Goal: Task Accomplishment & Management: Complete application form

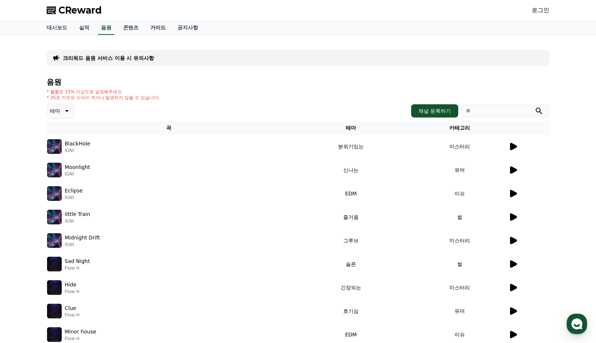
click at [144, 28] on link "가이드" at bounding box center [157, 28] width 27 height 14
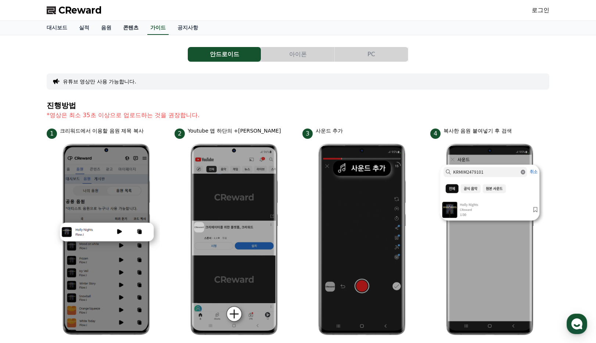
click at [123, 28] on link "콘텐츠" at bounding box center [130, 28] width 27 height 14
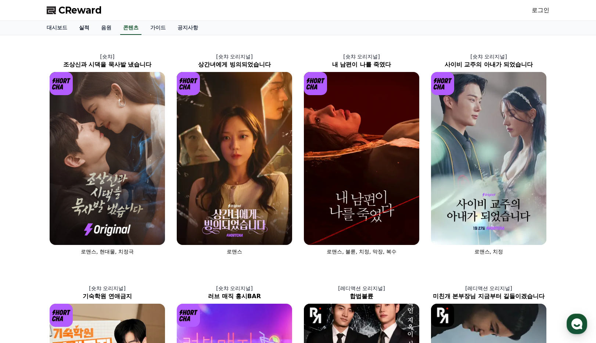
click at [77, 25] on link "실적" at bounding box center [84, 28] width 22 height 14
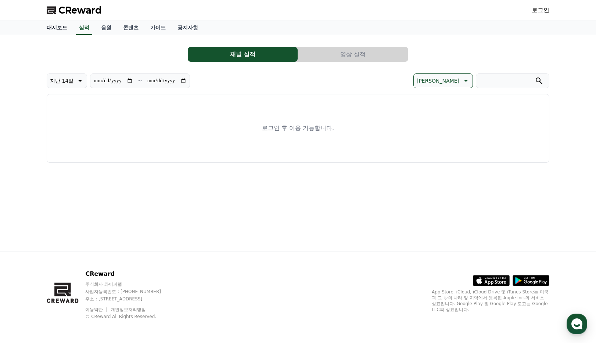
click at [64, 28] on link "대시보드" at bounding box center [57, 28] width 32 height 14
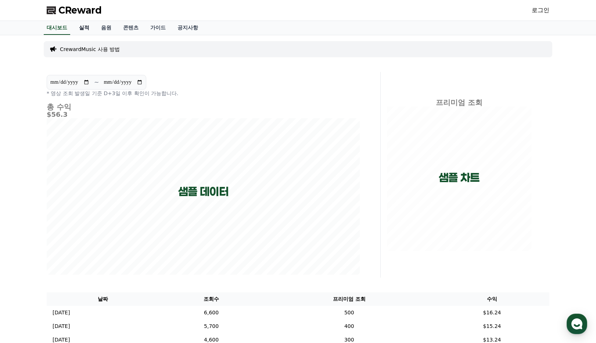
click at [82, 26] on link "실적" at bounding box center [84, 28] width 22 height 14
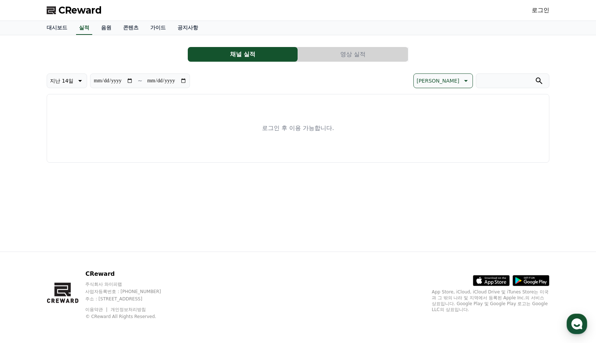
click at [543, 13] on link "로그인" at bounding box center [540, 10] width 18 height 9
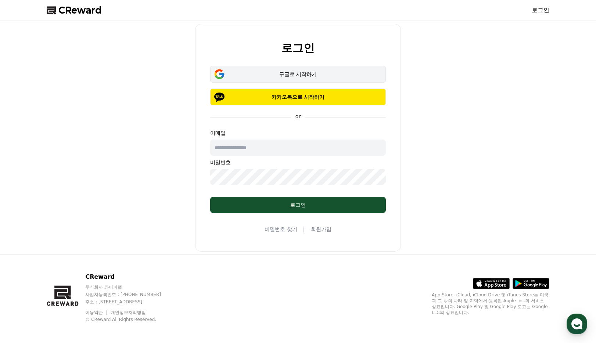
click at [306, 73] on div "구글로 시작하기" at bounding box center [298, 74] width 154 height 7
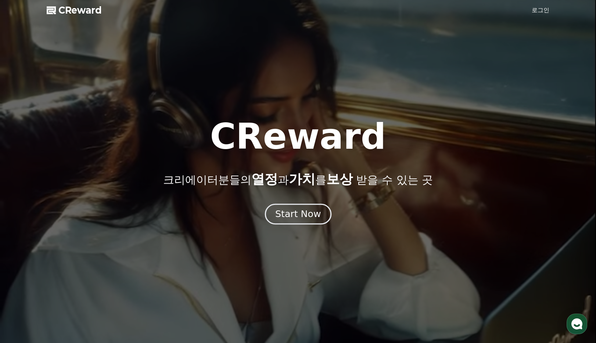
click at [286, 209] on div "Start Now" at bounding box center [298, 214] width 46 height 12
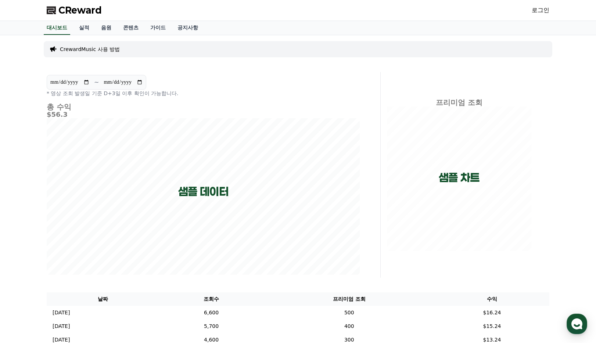
click at [93, 47] on p "CrewardMusic 사용 방법" at bounding box center [90, 49] width 60 height 7
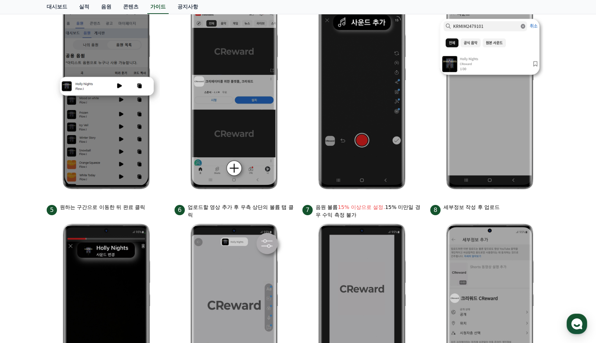
scroll to position [299, 0]
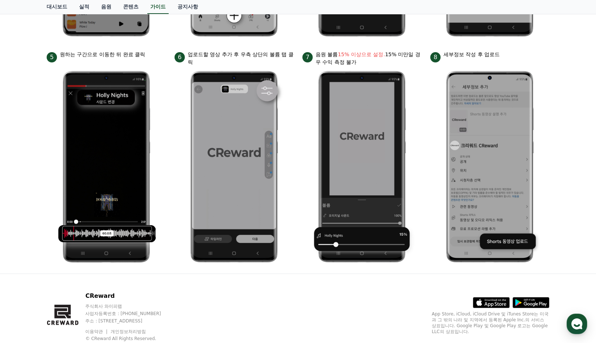
drag, startPoint x: 101, startPoint y: 58, endPoint x: 415, endPoint y: 64, distance: 313.6
click at [415, 64] on ul "1 크리워드에서 이용할 음원 제목 복사 2 Youtube 앱 하단의 +버튼 클릭 3 사운드 추가 4 복사한 음원 붙여넣기 후 검색 5 원하는 …" at bounding box center [298, 48] width 502 height 439
click at [415, 64] on p "음원 볼륨 15% 이상으로 설정. 15% 미만일 경우 수익 측정 불가" at bounding box center [368, 58] width 106 height 15
drag, startPoint x: 451, startPoint y: 52, endPoint x: 529, endPoint y: 58, distance: 78.8
click at [529, 58] on div "8 세부정보 작성 후 업로드" at bounding box center [489, 57] width 119 height 12
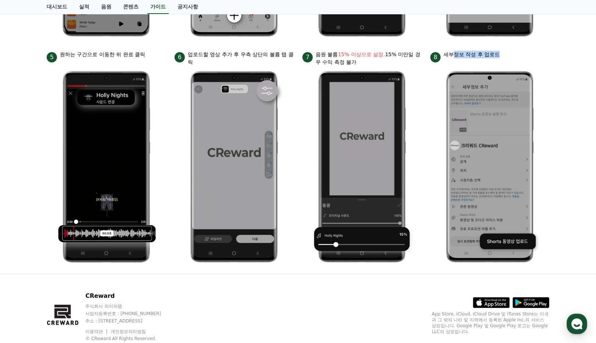
click at [529, 58] on div "8 세부정보 작성 후 업로드" at bounding box center [489, 57] width 119 height 12
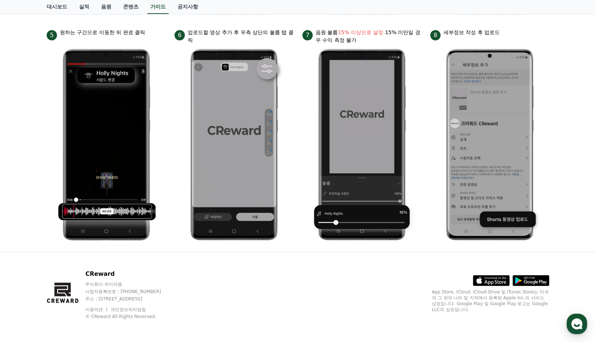
scroll to position [0, 0]
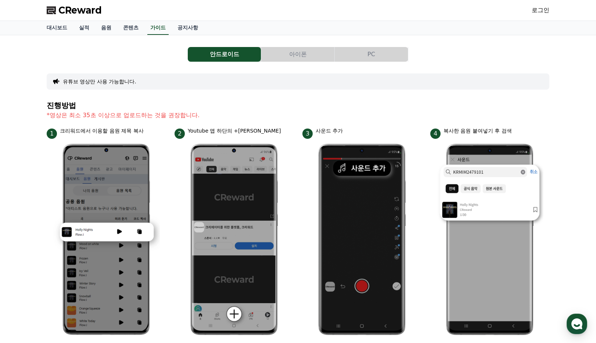
click at [73, 10] on span "CReward" at bounding box center [79, 10] width 43 height 12
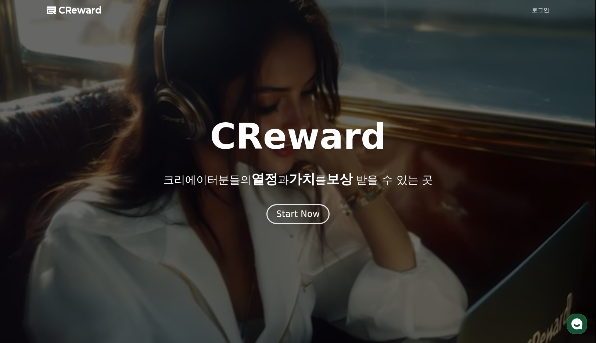
click at [538, 12] on link "로그인" at bounding box center [540, 10] width 18 height 9
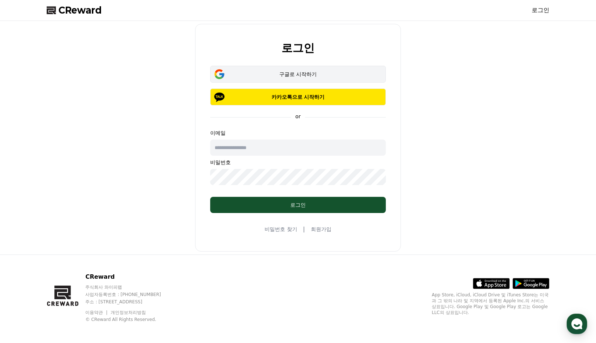
click at [315, 77] on div "구글로 시작하기" at bounding box center [298, 74] width 154 height 7
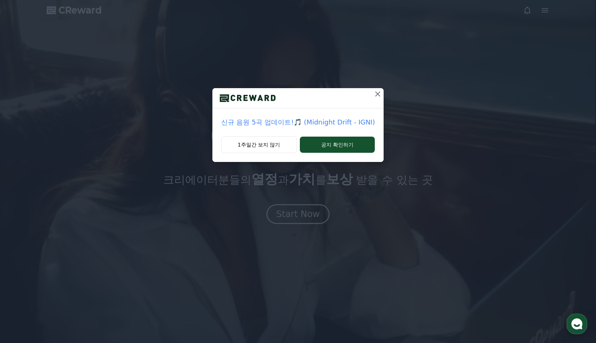
click at [375, 94] on icon at bounding box center [377, 93] width 5 height 5
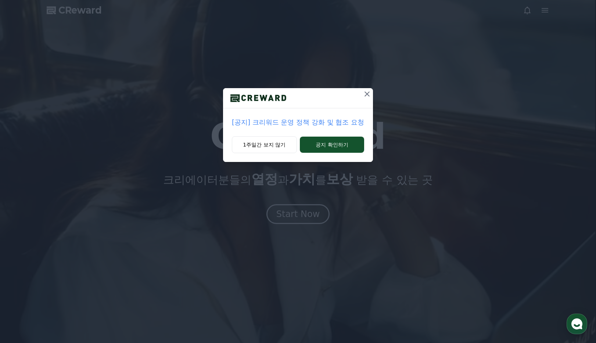
click at [368, 92] on icon at bounding box center [366, 94] width 9 height 9
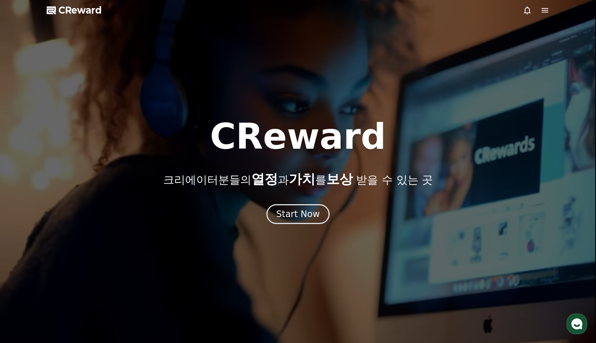
click at [93, 13] on span "CReward" at bounding box center [79, 10] width 43 height 12
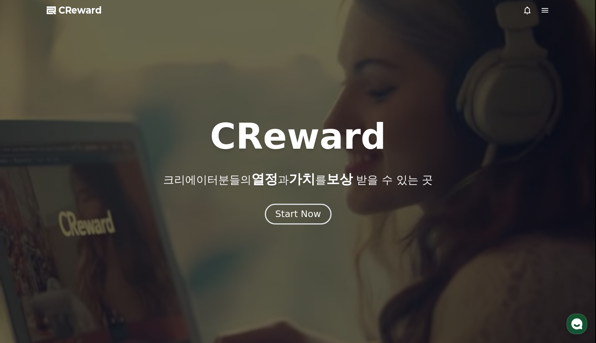
click at [300, 217] on div "Start Now" at bounding box center [298, 214] width 46 height 12
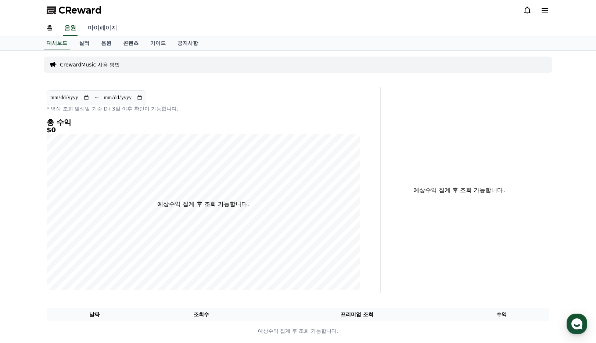
click at [108, 26] on link "마이페이지" at bounding box center [102, 28] width 41 height 15
select select "**********"
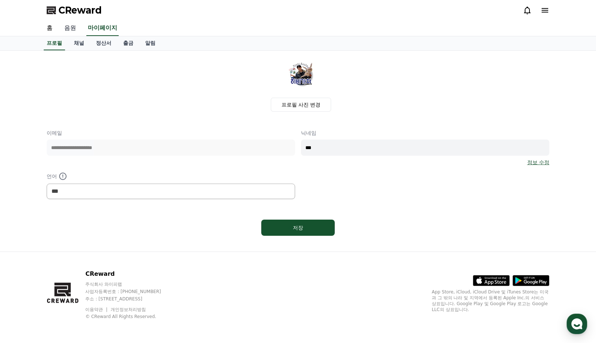
click at [73, 26] on link "음원" at bounding box center [70, 28] width 24 height 15
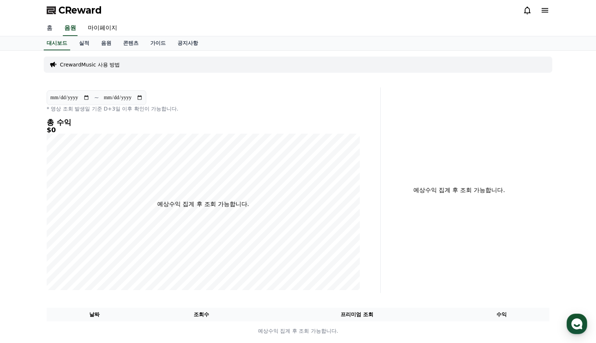
click at [50, 29] on link "홈" at bounding box center [50, 28] width 18 height 15
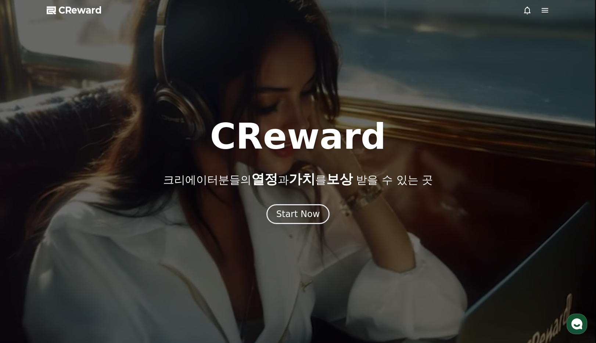
click at [87, 12] on span "CReward" at bounding box center [79, 10] width 43 height 12
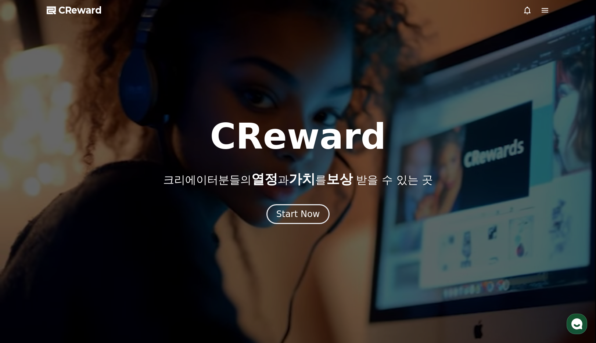
click at [93, 9] on span "CReward" at bounding box center [79, 10] width 43 height 12
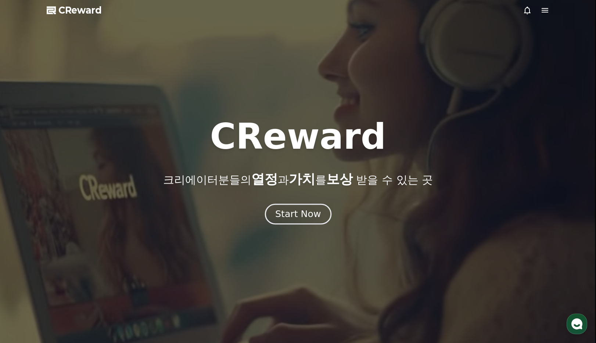
click at [314, 219] on div "Start Now" at bounding box center [298, 214] width 46 height 12
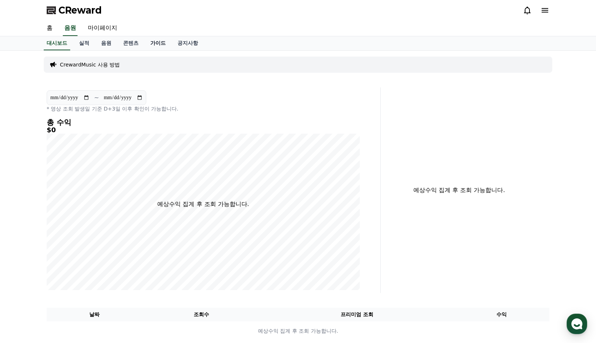
click at [144, 44] on link "가이드" at bounding box center [157, 43] width 27 height 14
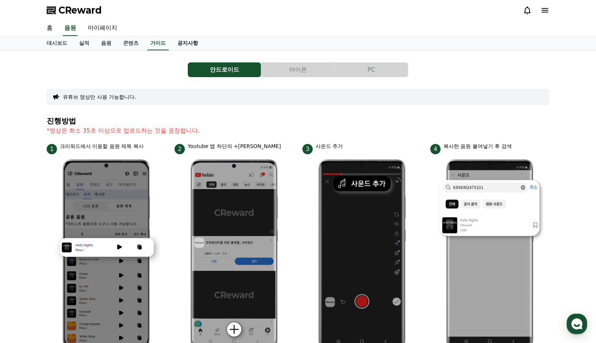
click at [180, 41] on link "공지사항" at bounding box center [187, 43] width 32 height 14
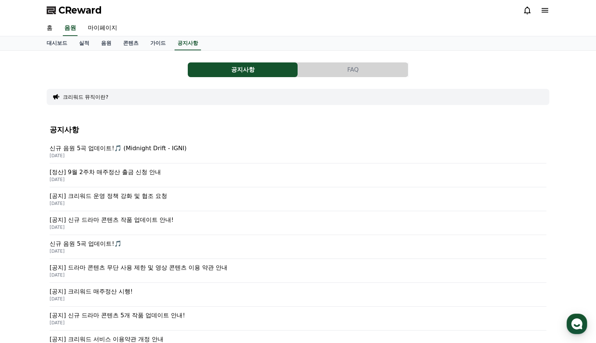
click at [129, 196] on p "[공지] 크리워드 운영 정책 강화 및 협조 요청" at bounding box center [298, 196] width 496 height 9
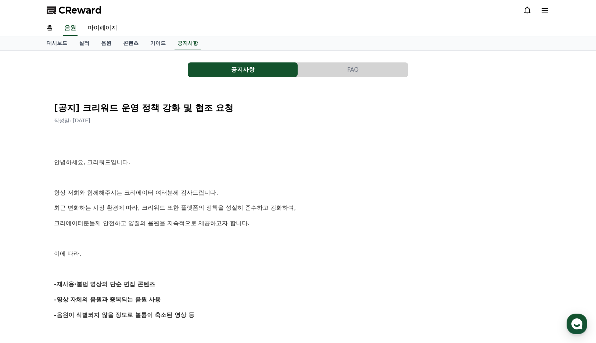
drag, startPoint x: 80, startPoint y: 184, endPoint x: 245, endPoint y: 268, distance: 184.9
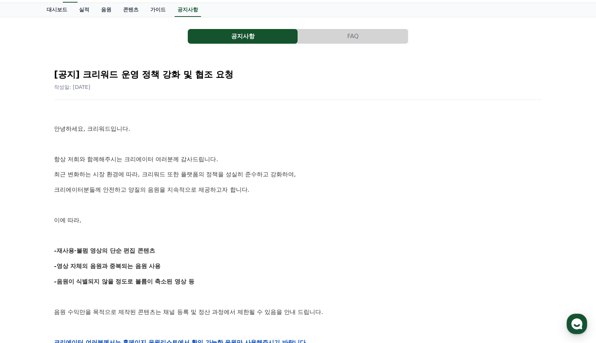
scroll to position [67, 0]
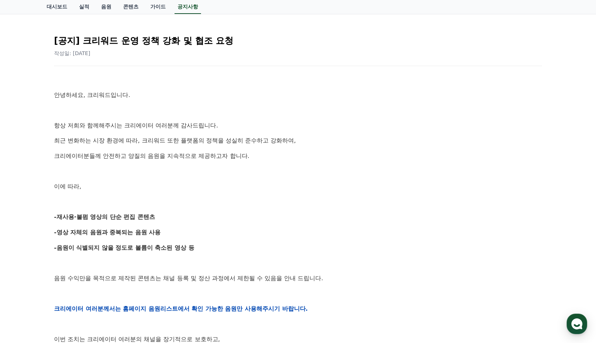
drag, startPoint x: 216, startPoint y: 267, endPoint x: 116, endPoint y: 154, distance: 150.6
click at [115, 159] on div "안녕하세요, 크리워드입니다. 항상 저희와 함께해주시는 크리에이터 여러분께 감사드립니다. 최근 변화하는 시장 환경에 따라, 크리워드 또한 플랫폼…" at bounding box center [298, 308] width 488 height 467
click at [116, 153] on p "크리에이터분들께 안전하고 양질의 음원을 지속적으로 제공하고자 합니다." at bounding box center [298, 156] width 488 height 10
drag, startPoint x: 182, startPoint y: 247, endPoint x: 268, endPoint y: 293, distance: 96.6
click at [263, 293] on div "안녕하세요, 크리워드입니다. 항상 저희와 함께해주시는 크리에이터 여러분께 감사드립니다. 최근 변화하는 시장 환경에 따라, 크리워드 또한 플랫폼…" at bounding box center [298, 308] width 488 height 467
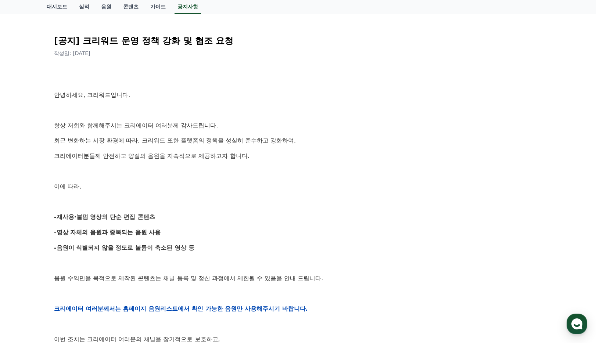
click at [268, 293] on p at bounding box center [298, 294] width 488 height 10
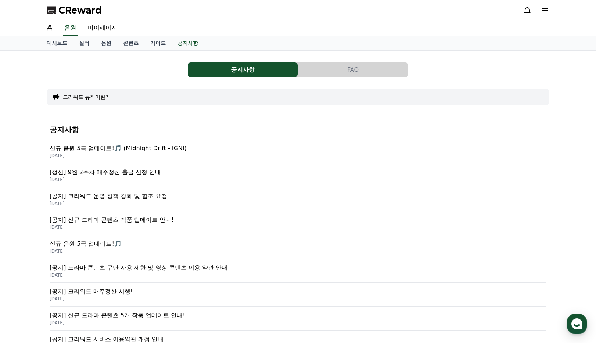
drag, startPoint x: 133, startPoint y: 12, endPoint x: 54, endPoint y: 14, distance: 79.0
click at [54, 14] on div "CReward" at bounding box center [298, 10] width 514 height 21
copy span "CReward"
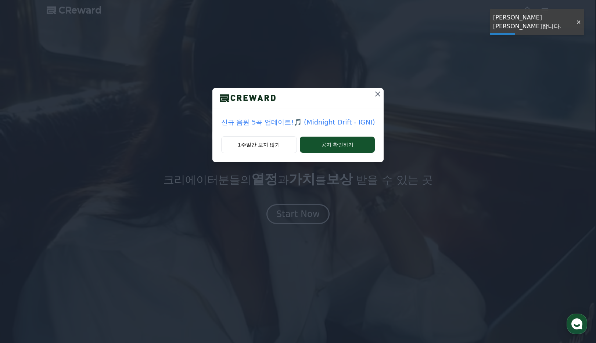
click at [373, 91] on icon at bounding box center [377, 94] width 9 height 9
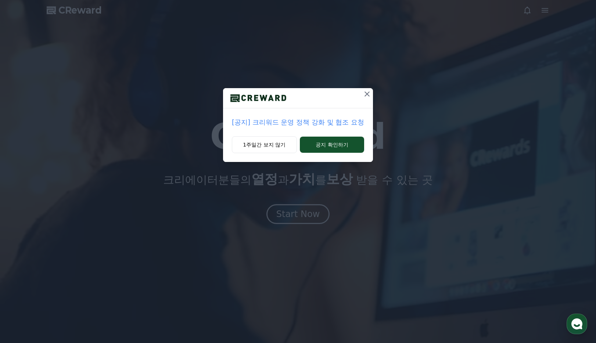
click at [368, 94] on icon at bounding box center [366, 94] width 9 height 9
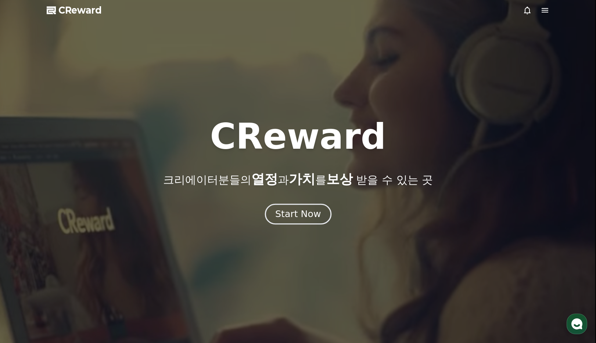
click at [304, 217] on div "Start Now" at bounding box center [298, 214] width 46 height 12
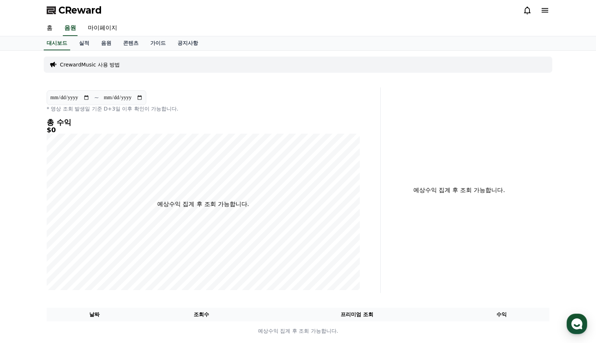
click at [542, 10] on icon at bounding box center [544, 10] width 7 height 4
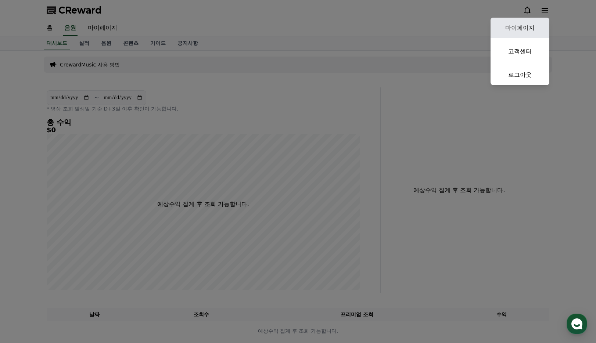
click at [525, 32] on link "마이페이지" at bounding box center [519, 28] width 59 height 21
select select "**********"
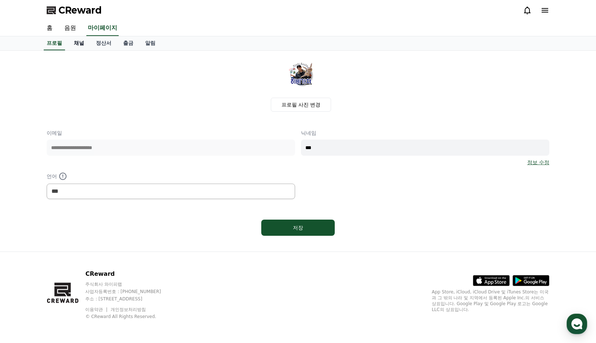
click at [79, 43] on link "채널" at bounding box center [79, 43] width 22 height 14
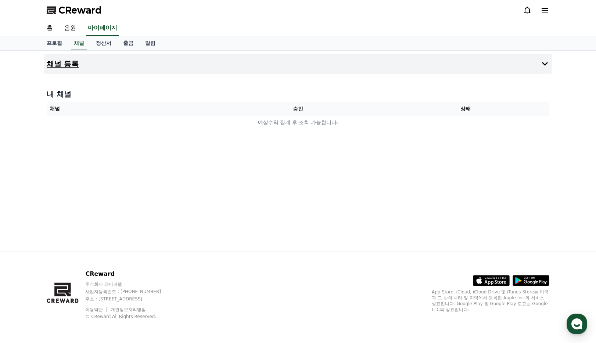
click at [458, 63] on button "채널 등록" at bounding box center [298, 64] width 508 height 21
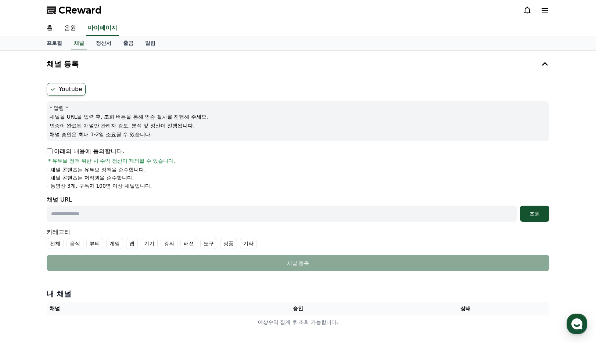
drag, startPoint x: 55, startPoint y: 118, endPoint x: 163, endPoint y: 141, distance: 110.5
click at [163, 141] on div "* 알림 * 채널을 URL을 입력 후, 조회 버튼을 통해 인증 절차를 진행해 주세요. 인증이 완료된 채널만 관리자 검토, 분석 및 정산이 진행…" at bounding box center [298, 121] width 502 height 40
click at [163, 141] on form "Youtube * 알림 * 채널을 URL을 입력 후, 조회 버튼을 통해 인증 절차를 진행해 주세요. 인증이 완료된 채널만 관리자 검토, 분석 …" at bounding box center [298, 177] width 502 height 188
drag, startPoint x: 137, startPoint y: 135, endPoint x: 64, endPoint y: 113, distance: 76.2
click at [64, 113] on div "* 알림 * 채널을 URL을 입력 후, 조회 버튼을 통해 인증 절차를 진행해 주세요. 인증이 완료된 채널만 관리자 검토, 분석 및 정산이 진행…" at bounding box center [298, 121] width 502 height 40
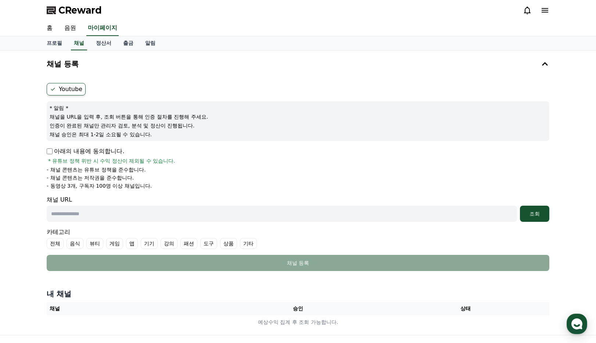
click at [63, 113] on p "채널을 URL을 입력 후, 조회 버튼을 통해 인증 절차를 진행해 주세요." at bounding box center [298, 116] width 496 height 7
drag, startPoint x: 54, startPoint y: 117, endPoint x: 165, endPoint y: 179, distance: 127.9
click at [165, 179] on form "Youtube * 알림 * 채널을 URL을 입력 후, 조회 버튼을 통해 인증 절차를 진행해 주세요. 인증이 완료된 채널만 관리자 검토, 분석 …" at bounding box center [298, 177] width 502 height 188
click at [166, 180] on li "- 채널 콘텐츠는 저작권을 준수합니다." at bounding box center [298, 177] width 502 height 7
drag, startPoint x: 162, startPoint y: 188, endPoint x: 111, endPoint y: 127, distance: 79.8
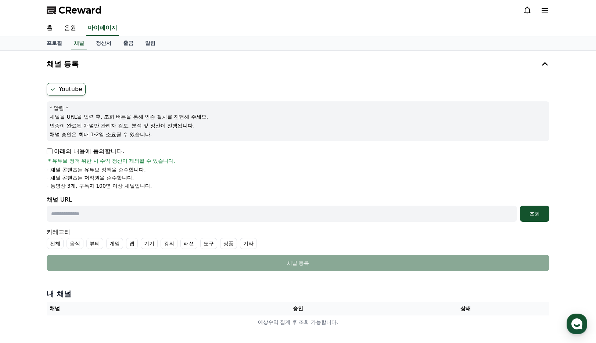
click at [111, 127] on form "Youtube * 알림 * 채널을 URL을 입력 후, 조회 버튼을 통해 인증 절차를 진행해 주세요. 인증이 완료된 채널만 관리자 검토, 분석 …" at bounding box center [298, 177] width 502 height 188
click at [111, 127] on p "인증이 완료된 채널만 관리자 검토, 분석 및 정산이 진행됩니다." at bounding box center [298, 125] width 496 height 7
drag, startPoint x: 84, startPoint y: 122, endPoint x: 175, endPoint y: 183, distance: 108.8
click at [174, 182] on form "Youtube * 알림 * 채널을 URL을 입력 후, 조회 버튼을 통해 인증 절차를 진행해 주세요. 인증이 완료된 채널만 관리자 검토, 분석 …" at bounding box center [298, 177] width 502 height 188
click at [175, 183] on li "- 동영상 3개, 구독자 100명 이상 채널입니다." at bounding box center [298, 185] width 502 height 7
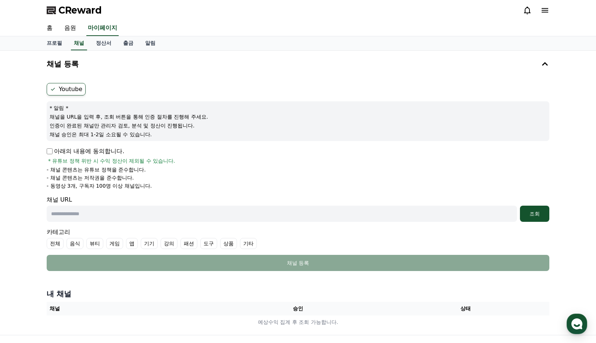
click at [84, 152] on p "아래의 내용에 동의합니다." at bounding box center [85, 151] width 77 height 9
click at [120, 211] on input "text" at bounding box center [282, 214] width 470 height 16
paste input "**********"
type input "**********"
click at [240, 242] on label "기타" at bounding box center [248, 243] width 17 height 11
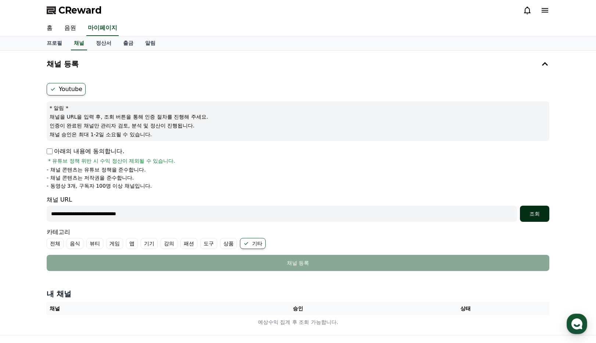
click at [537, 212] on div "조회" at bounding box center [535, 213] width 24 height 7
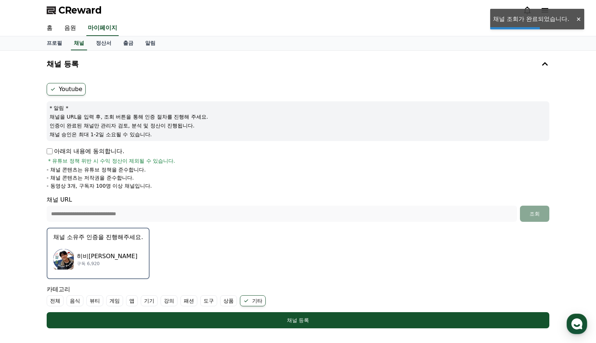
click at [93, 253] on p "히비가챠 HeebiGacha" at bounding box center [107, 256] width 61 height 9
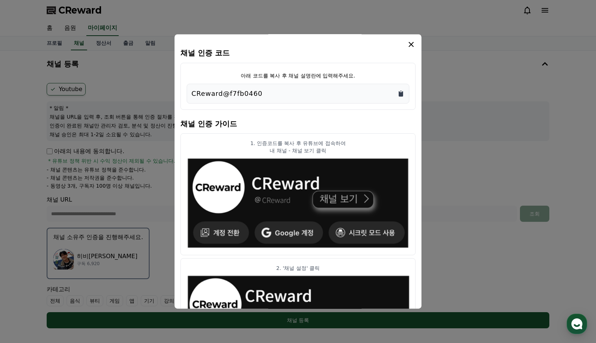
click at [402, 93] on icon "Copy to clipboard" at bounding box center [400, 94] width 4 height 6
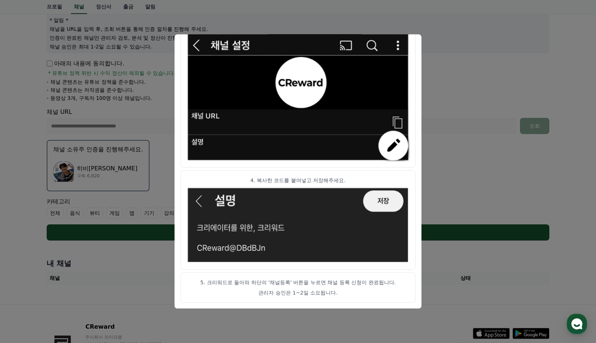
scroll to position [91, 0]
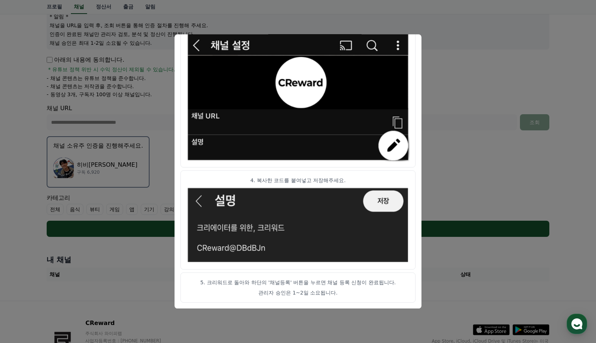
click at [190, 43] on img "modal" at bounding box center [298, 96] width 223 height 129
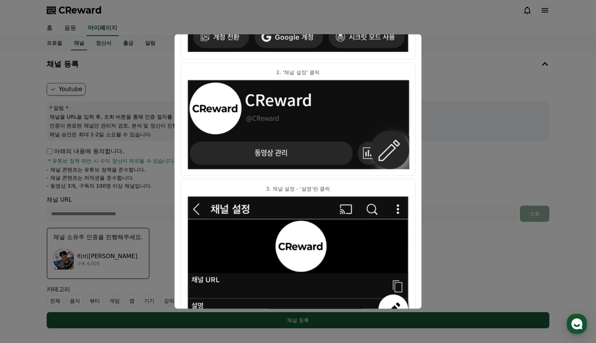
scroll to position [33, 0]
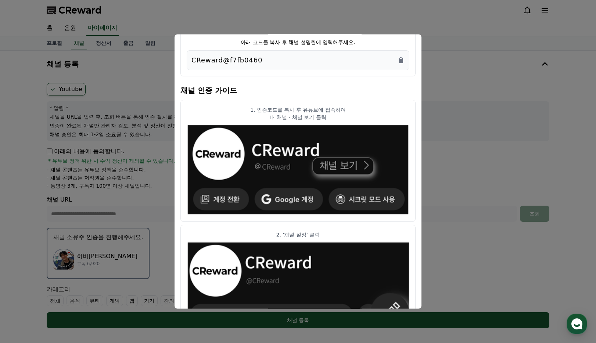
click at [57, 90] on button "close modal" at bounding box center [298, 171] width 596 height 343
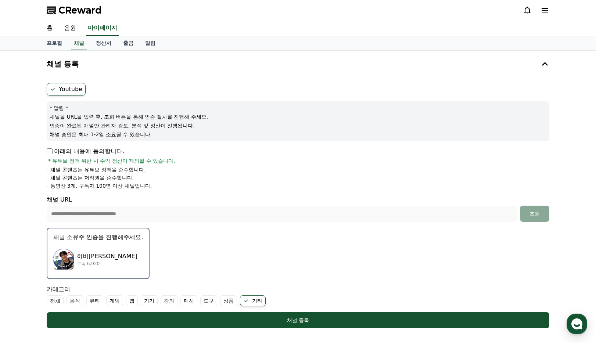
scroll to position [141, 0]
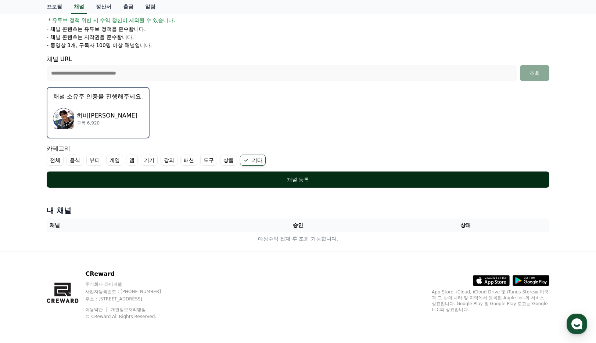
click at [305, 179] on div "채널 등록" at bounding box center [297, 179] width 473 height 7
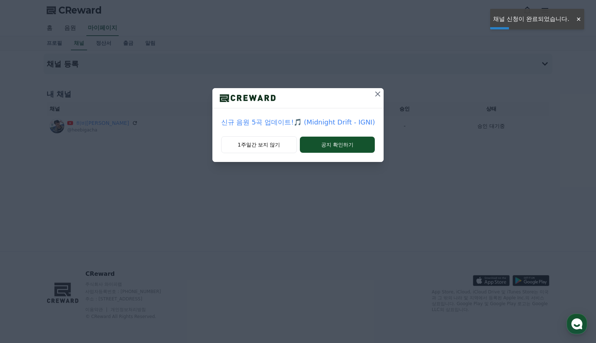
click at [375, 96] on icon at bounding box center [377, 93] width 5 height 5
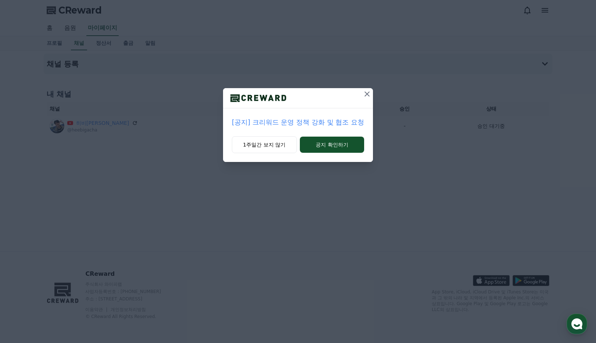
click at [364, 94] on icon at bounding box center [366, 94] width 9 height 9
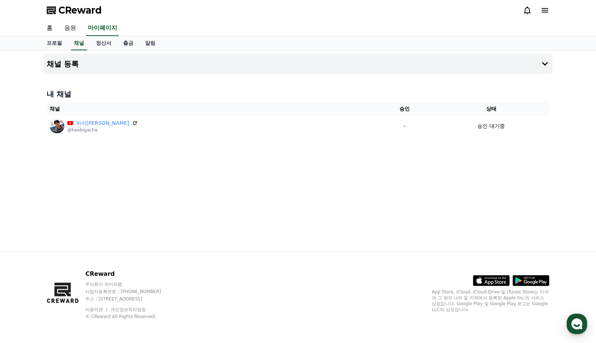
click at [68, 26] on link "음원" at bounding box center [70, 28] width 24 height 15
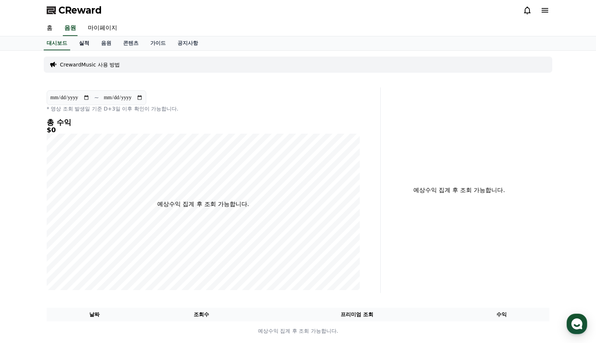
click at [80, 42] on link "실적" at bounding box center [84, 43] width 22 height 14
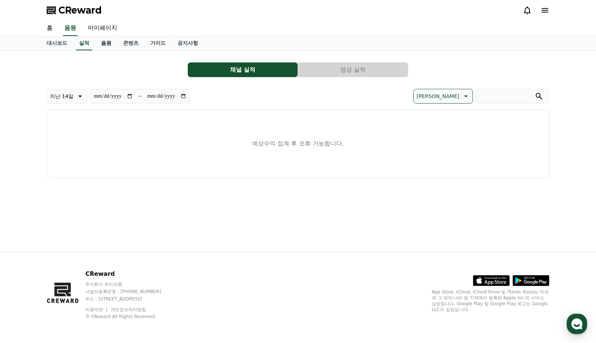
click at [102, 43] on link "음원" at bounding box center [106, 43] width 22 height 14
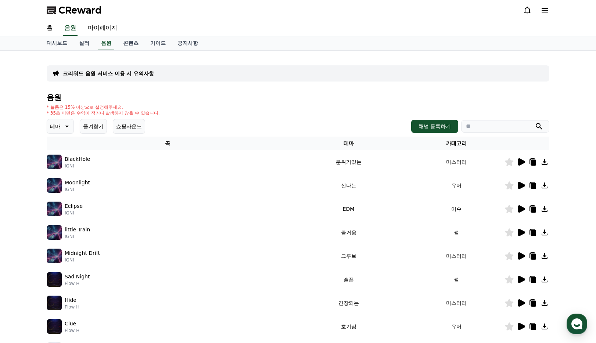
click at [52, 186] on img at bounding box center [54, 185] width 15 height 15
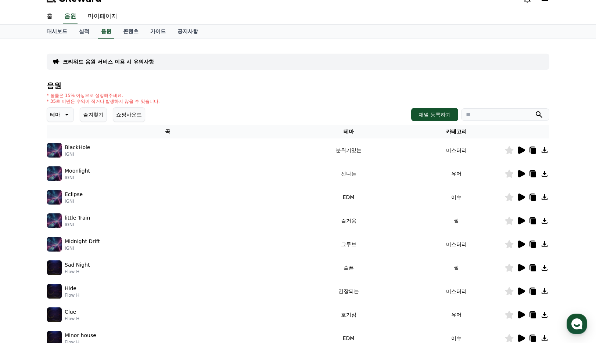
scroll to position [17, 0]
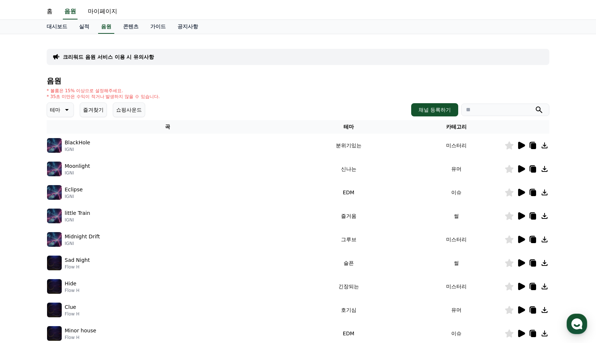
click at [60, 116] on button "테마" at bounding box center [60, 109] width 27 height 15
click at [59, 175] on button "신나는" at bounding box center [58, 177] width 21 height 16
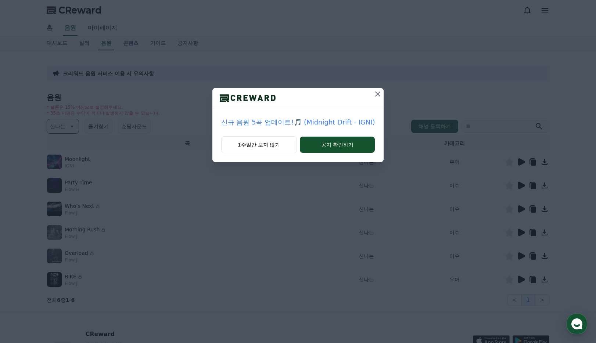
click at [375, 94] on icon at bounding box center [377, 93] width 5 height 5
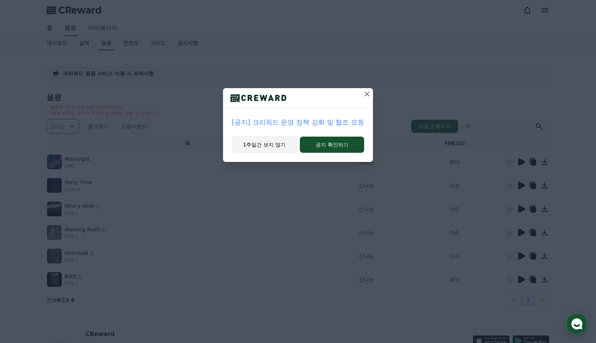
click at [278, 148] on button "1주일간 보지 않기" at bounding box center [264, 144] width 65 height 17
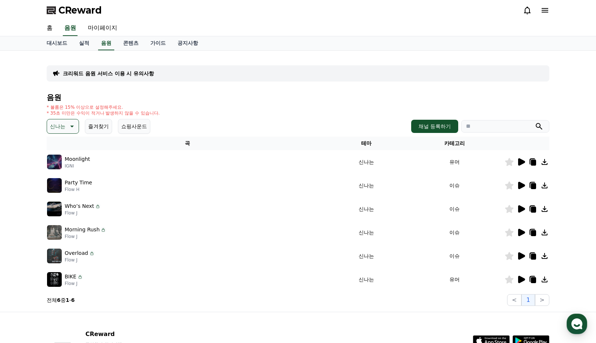
click at [518, 210] on icon at bounding box center [521, 208] width 7 height 7
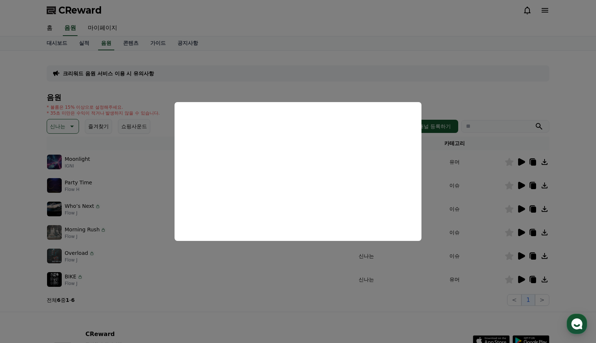
click at [519, 231] on button "close modal" at bounding box center [298, 171] width 596 height 343
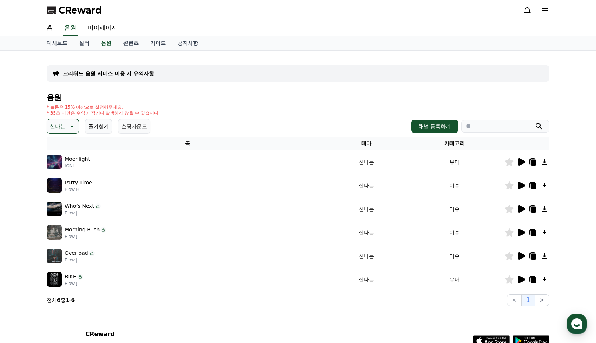
click at [519, 231] on icon at bounding box center [521, 232] width 7 height 7
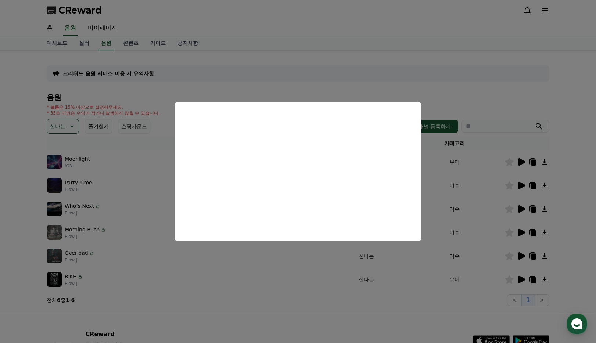
click at [412, 66] on button "close modal" at bounding box center [298, 171] width 596 height 343
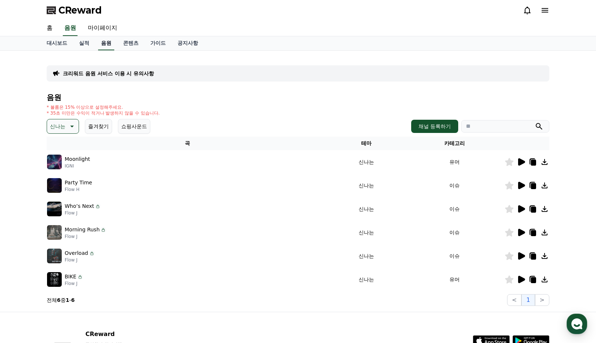
click at [98, 43] on link "음원" at bounding box center [106, 43] width 16 height 14
click at [63, 126] on p "신나는" at bounding box center [57, 126] width 15 height 10
click at [63, 172] on button "통통튀는" at bounding box center [61, 171] width 26 height 16
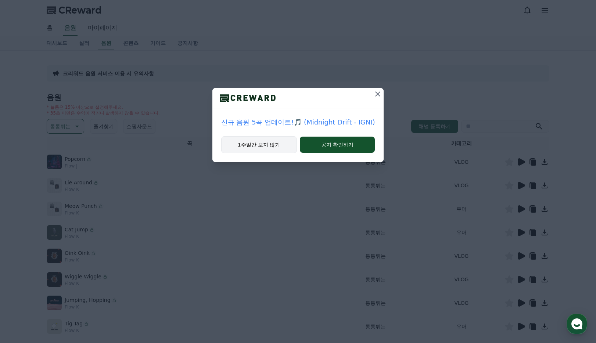
click at [281, 147] on button "1주일간 보지 않기" at bounding box center [259, 144] width 76 height 17
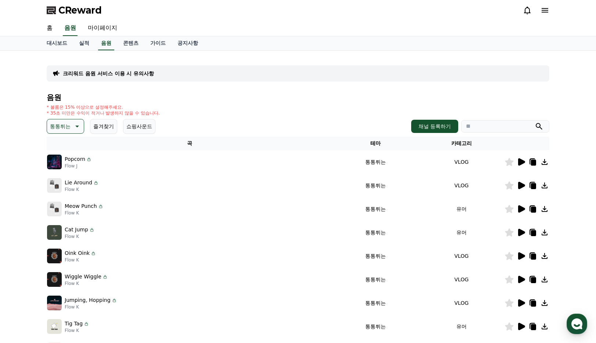
click at [517, 210] on icon at bounding box center [520, 209] width 9 height 9
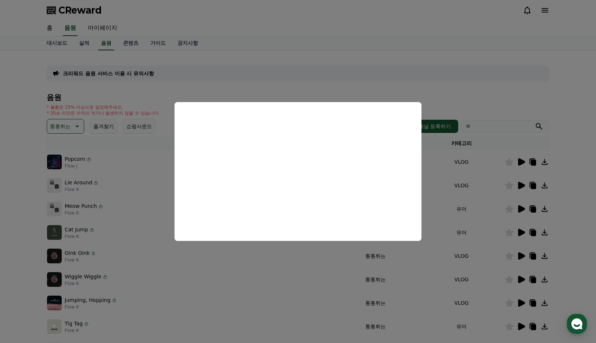
click at [488, 95] on button "close modal" at bounding box center [298, 171] width 596 height 343
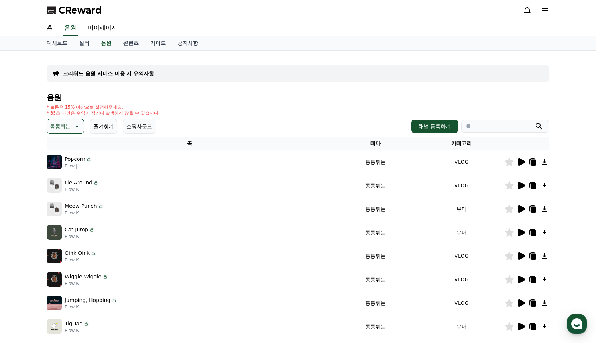
click at [521, 184] on icon at bounding box center [521, 185] width 7 height 7
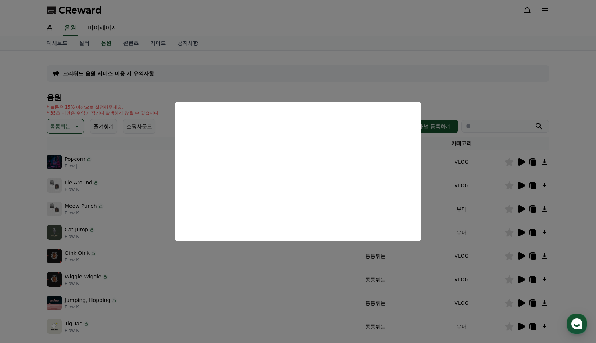
click at [463, 99] on button "close modal" at bounding box center [298, 171] width 596 height 343
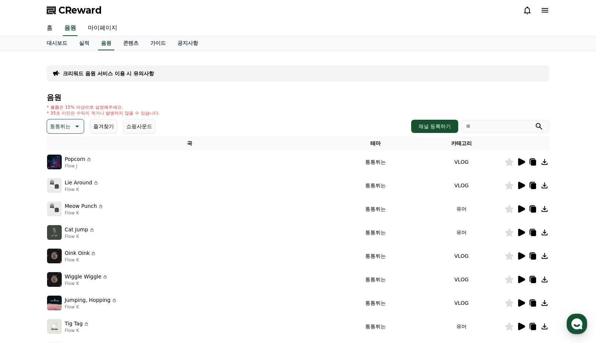
click at [517, 266] on td at bounding box center [526, 256] width 45 height 24
click at [521, 274] on td at bounding box center [526, 280] width 45 height 24
click at [521, 279] on icon at bounding box center [521, 279] width 7 height 7
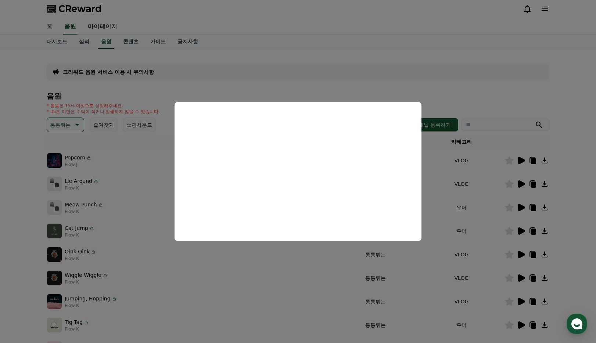
scroll to position [69, 0]
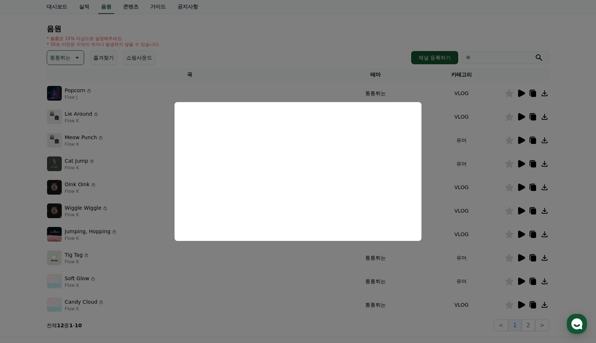
click at [356, 279] on button "close modal" at bounding box center [298, 171] width 596 height 343
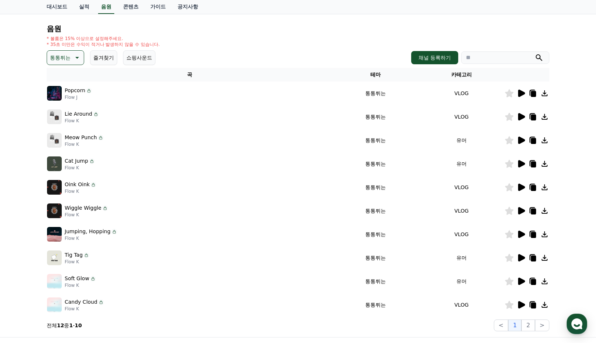
click at [517, 265] on td at bounding box center [526, 258] width 45 height 24
click at [520, 259] on icon at bounding box center [521, 257] width 7 height 7
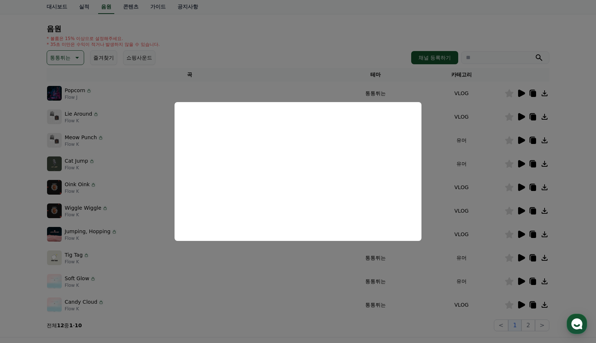
click at [140, 94] on button "close modal" at bounding box center [298, 171] width 596 height 343
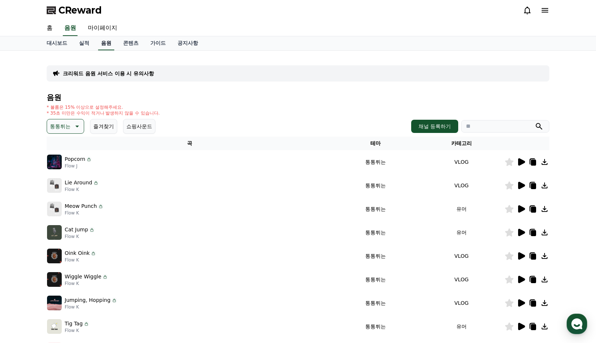
click at [98, 46] on link "음원" at bounding box center [106, 43] width 16 height 14
click at [72, 127] on icon at bounding box center [76, 126] width 9 height 9
click at [63, 183] on button "신나는" at bounding box center [58, 181] width 21 height 16
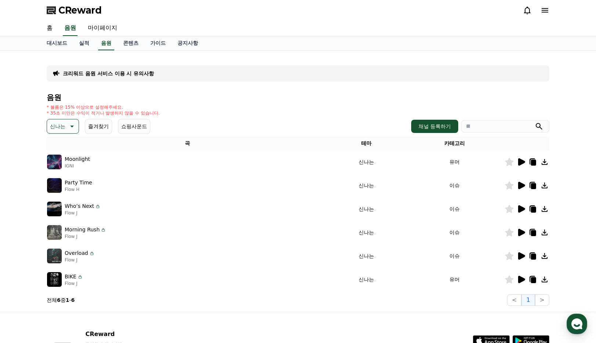
click at [520, 185] on icon at bounding box center [521, 185] width 7 height 7
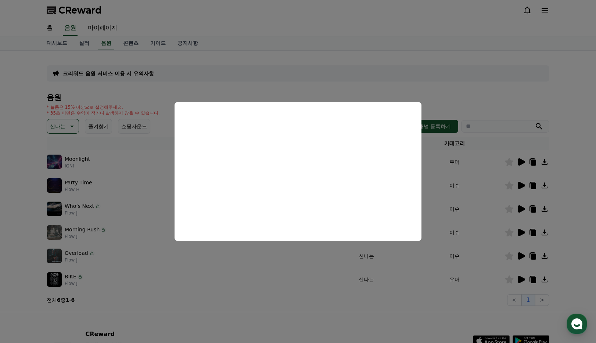
click at [447, 77] on button "close modal" at bounding box center [298, 171] width 596 height 343
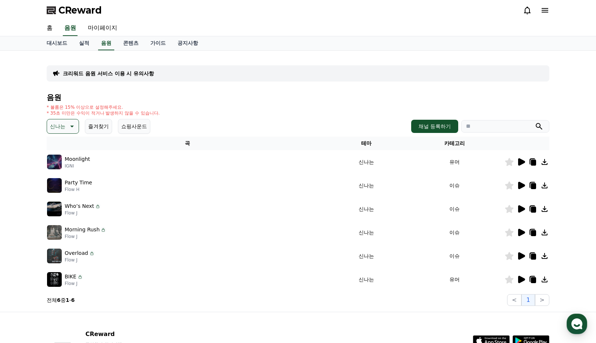
click at [544, 184] on icon at bounding box center [544, 185] width 6 height 6
click at [578, 17] on div at bounding box center [578, 19] width 12 height 7
click at [530, 182] on icon at bounding box center [532, 185] width 6 height 7
click at [578, 18] on div at bounding box center [578, 19] width 12 height 7
